Goal: Transaction & Acquisition: Purchase product/service

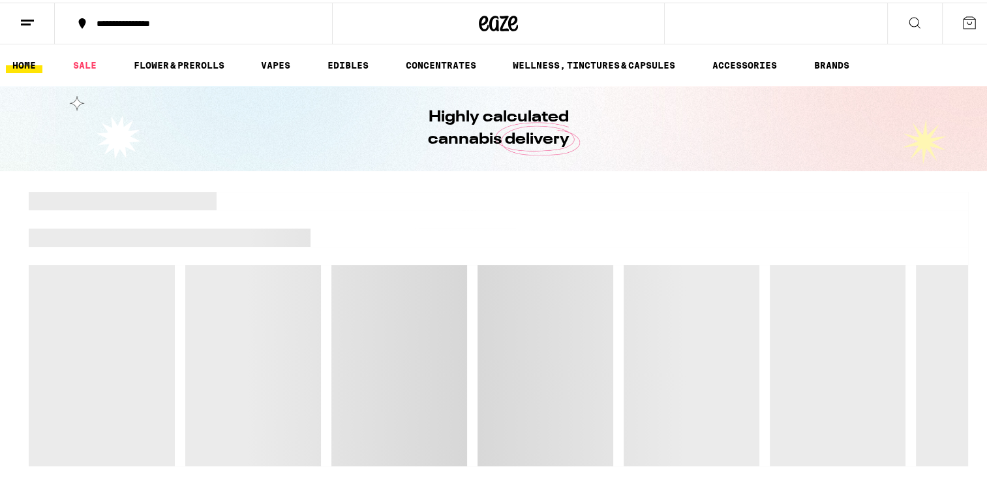
click at [209, 22] on div "**********" at bounding box center [200, 20] width 221 height 9
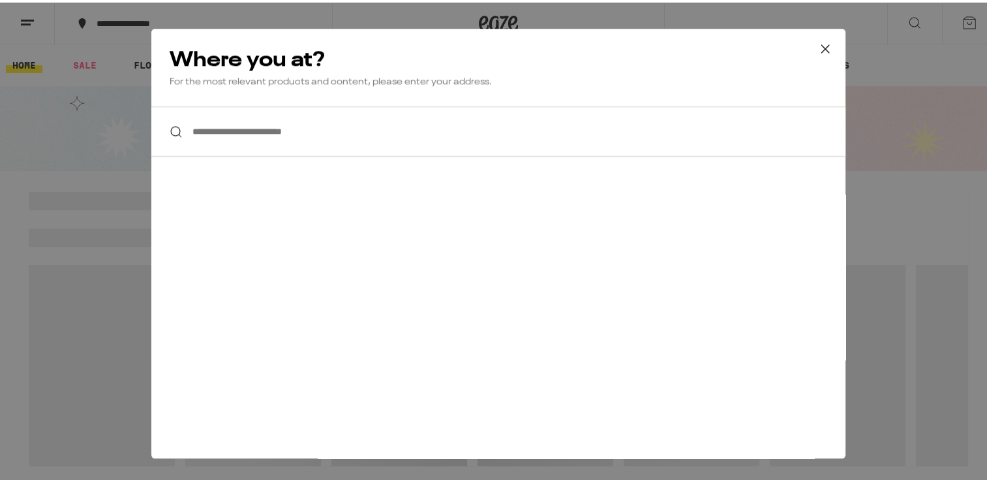
click at [219, 9] on div "**********" at bounding box center [498, 241] width 997 height 482
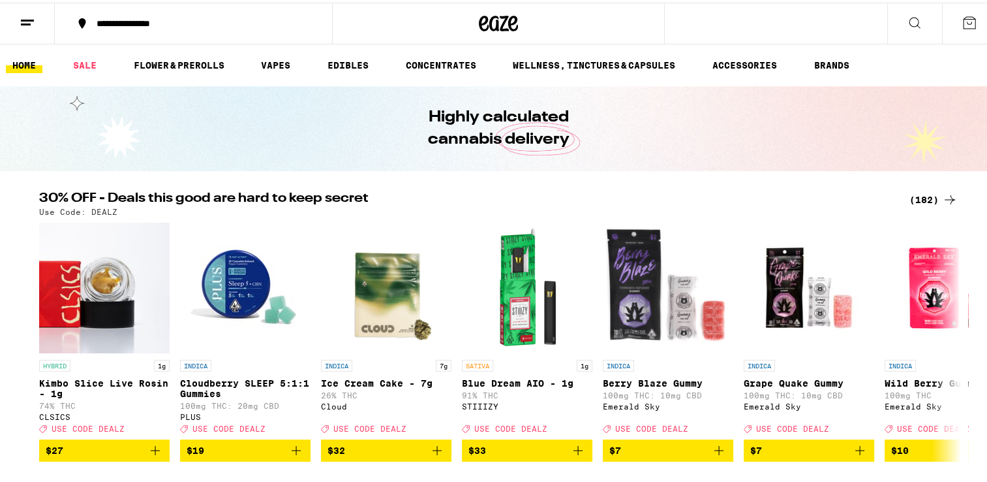
click at [969, 23] on button at bounding box center [969, 21] width 55 height 40
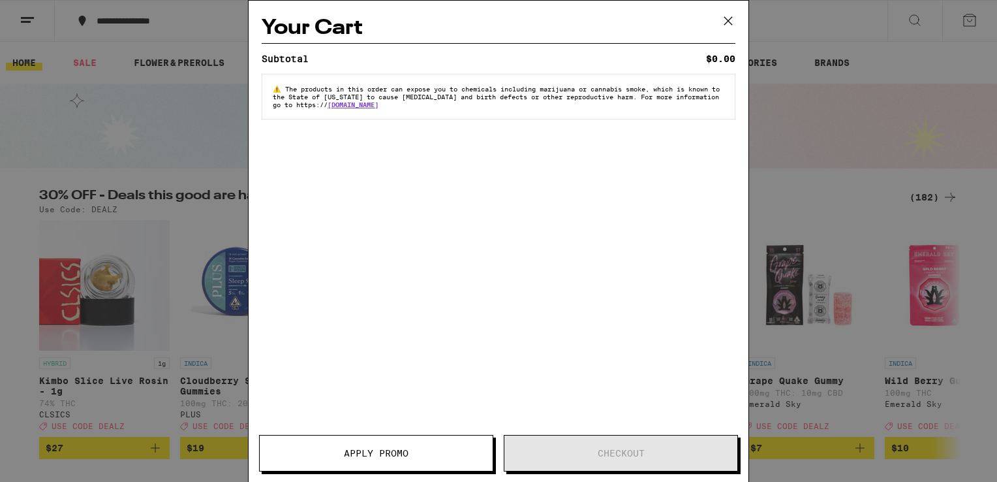
click at [730, 13] on icon at bounding box center [728, 21] width 20 height 20
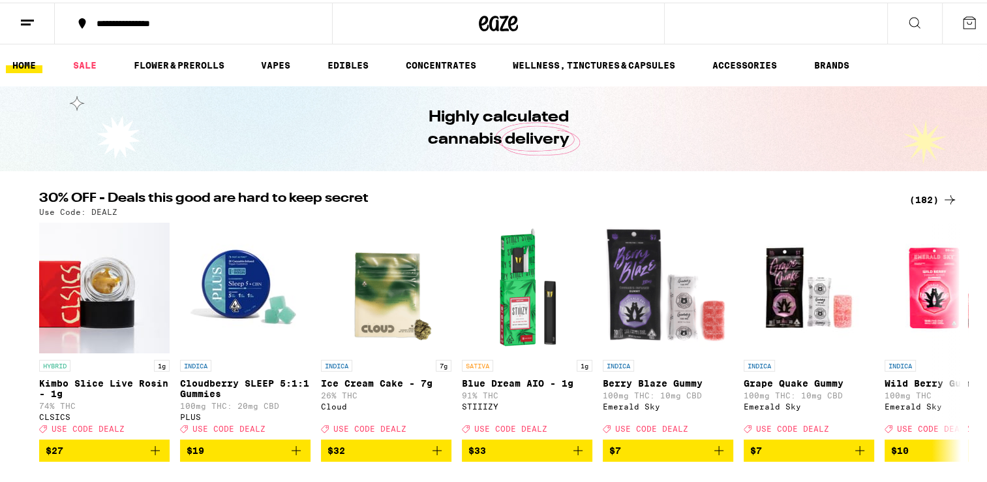
click at [13, 64] on link "HOME" at bounding box center [24, 63] width 37 height 16
click at [896, 18] on button at bounding box center [914, 21] width 55 height 41
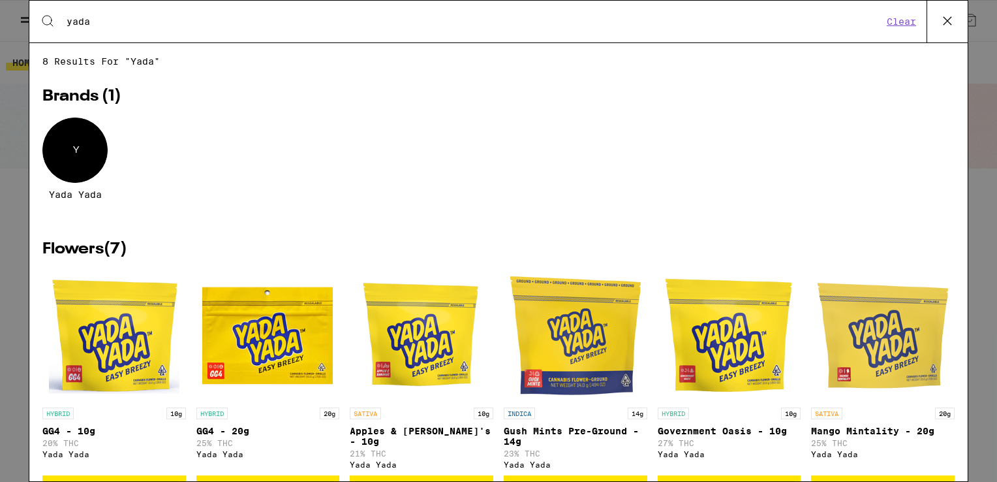
type input "yada"
click at [913, 25] on button "Clear" at bounding box center [901, 22] width 37 height 12
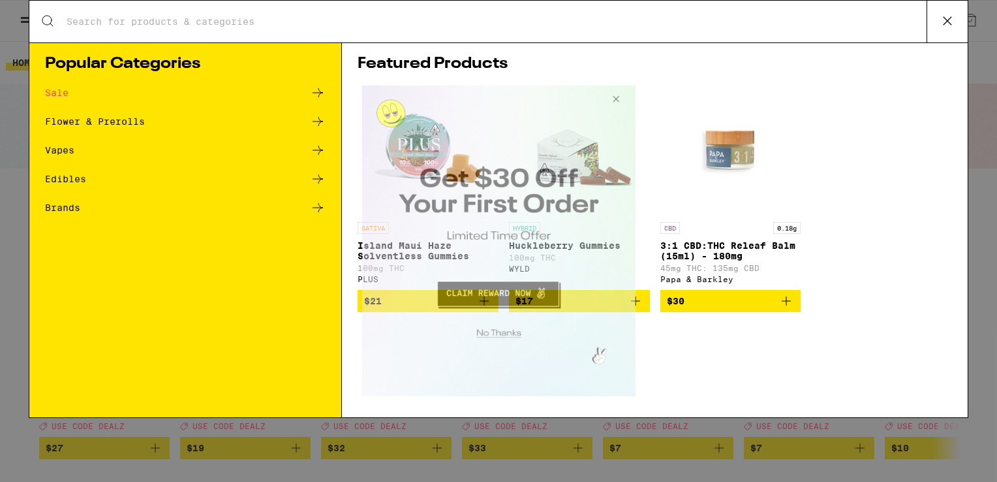
click at [621, 99] on button "Close Modal" at bounding box center [613, 100] width 35 height 31
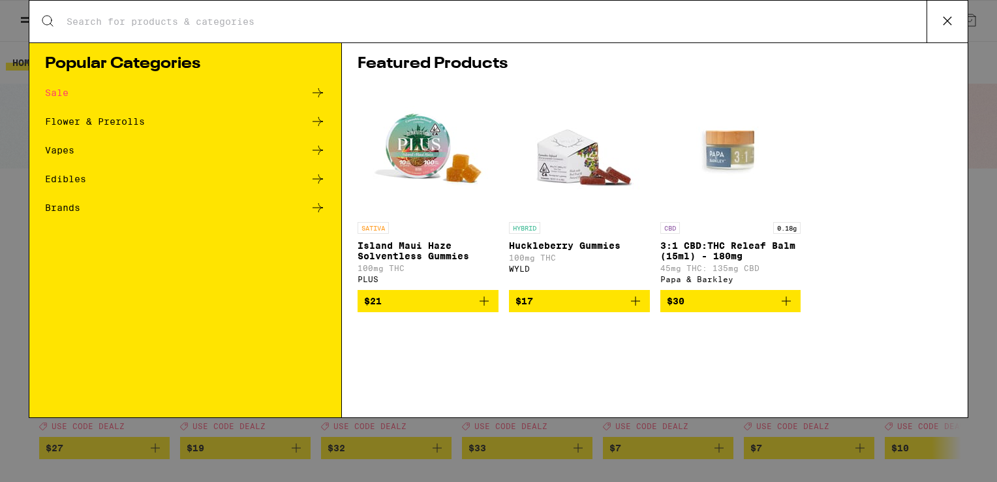
click at [412, 20] on input "Search for Products" at bounding box center [496, 22] width 861 height 12
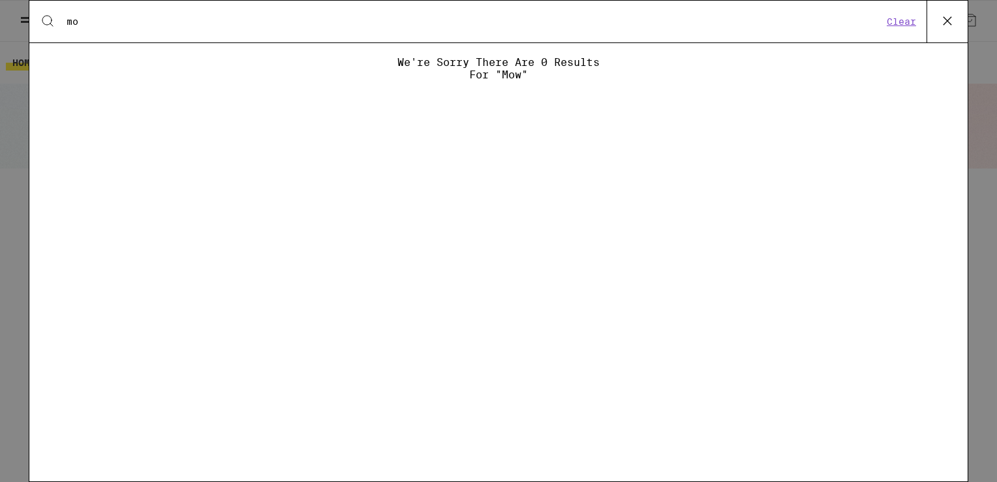
type input "m"
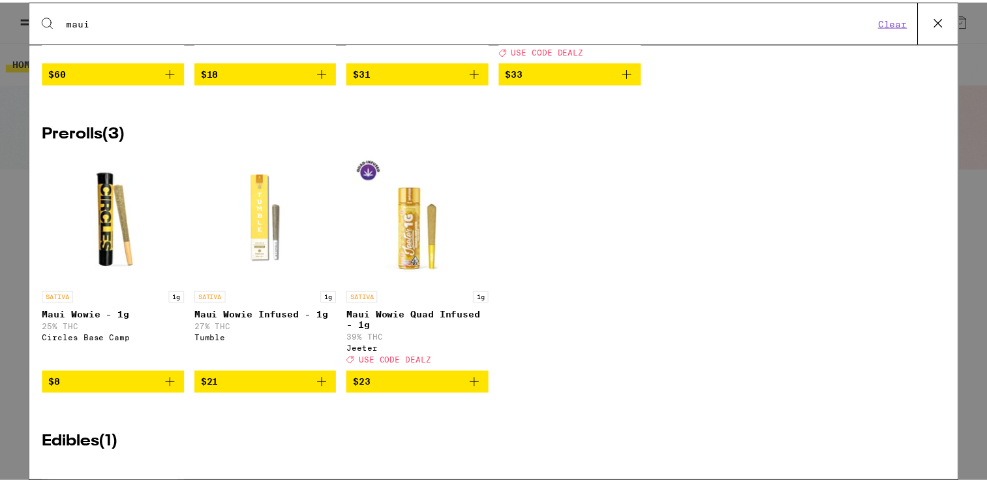
scroll to position [3, 0]
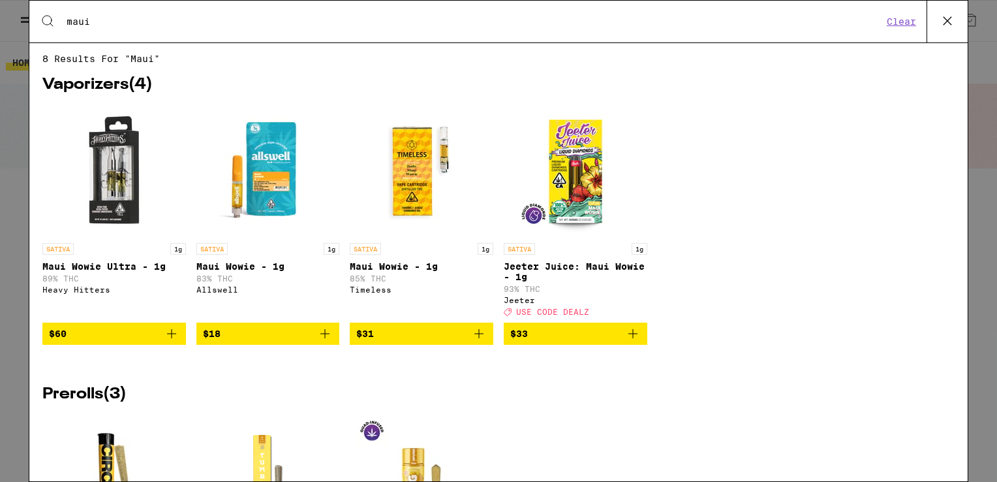
type input "maui"
click at [951, 20] on icon at bounding box center [948, 21] width 20 height 20
